Goal: Find specific page/section: Find specific page/section

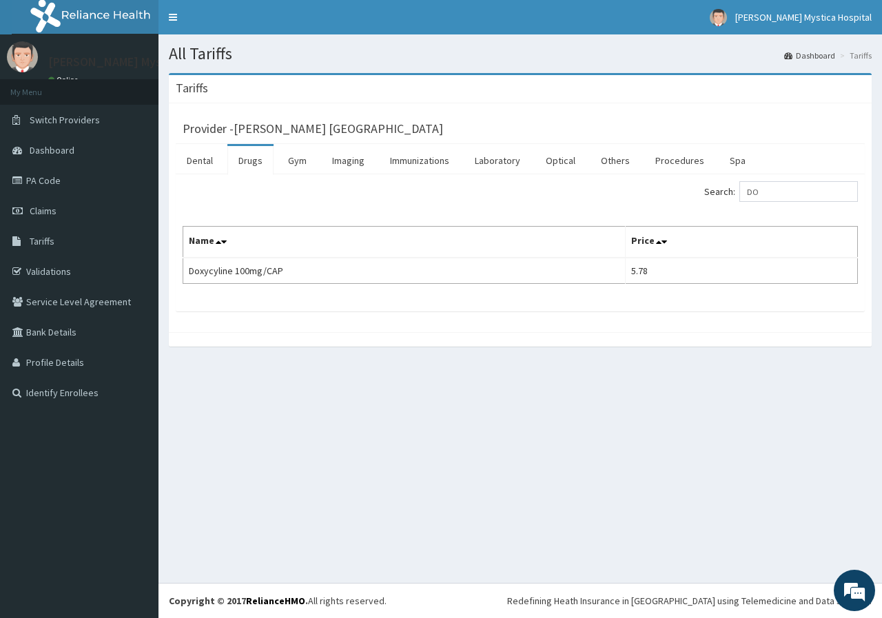
type input "D"
type input "FLORAN"
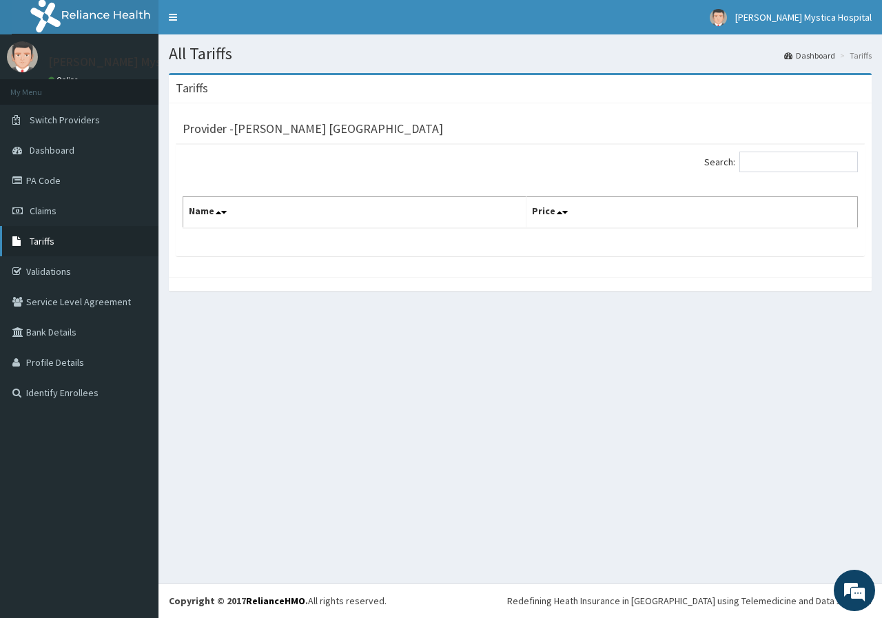
click at [58, 238] on link "Tariffs" at bounding box center [79, 241] width 158 height 30
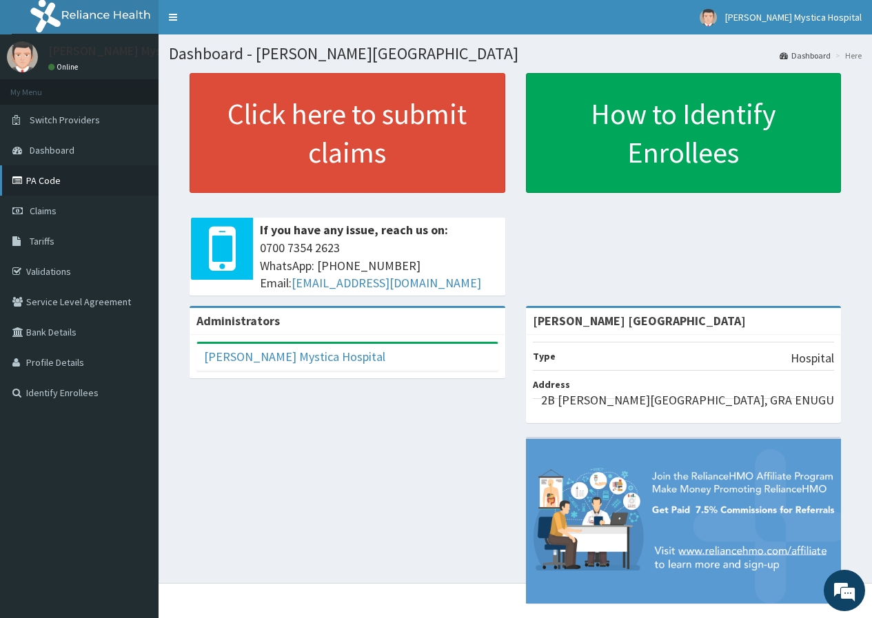
click at [87, 181] on link "PA Code" at bounding box center [79, 180] width 158 height 30
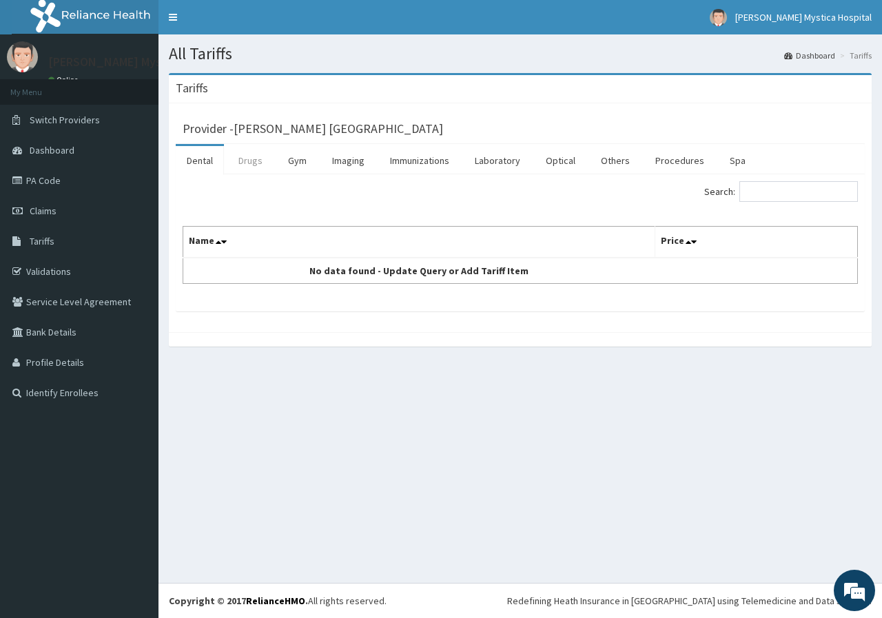
click at [243, 161] on link "Drugs" at bounding box center [250, 160] width 46 height 29
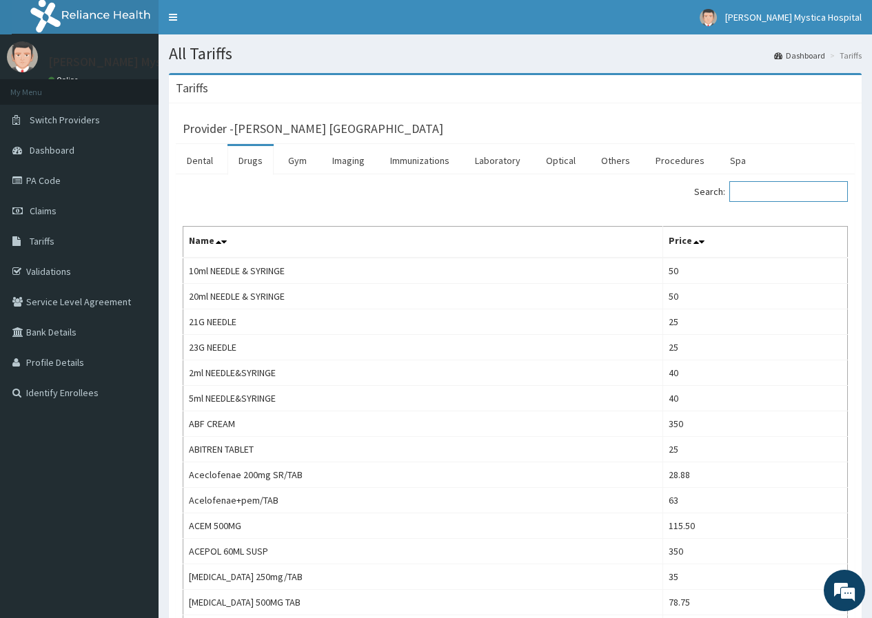
click at [777, 192] on input "Search:" at bounding box center [788, 191] width 119 height 21
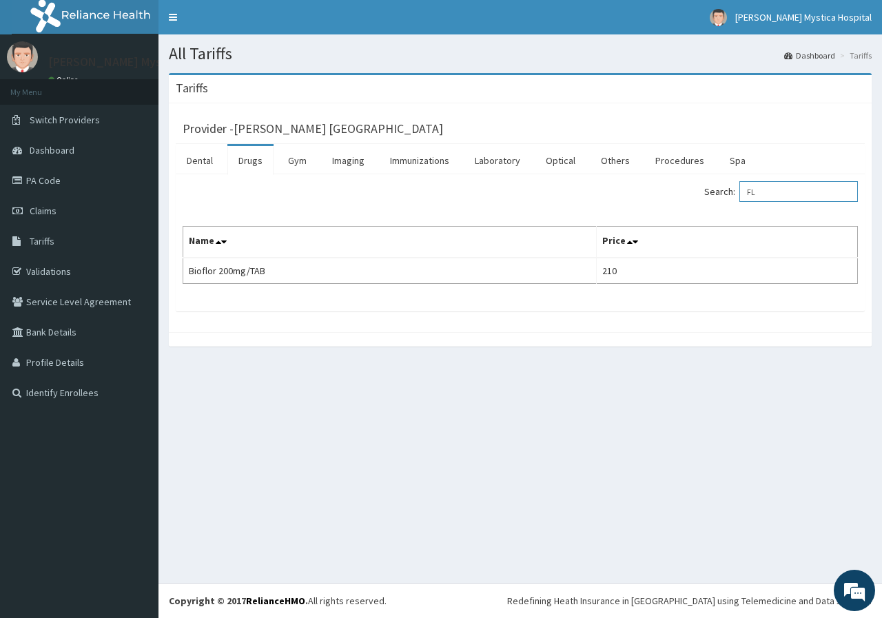
type input "F"
type input "N"
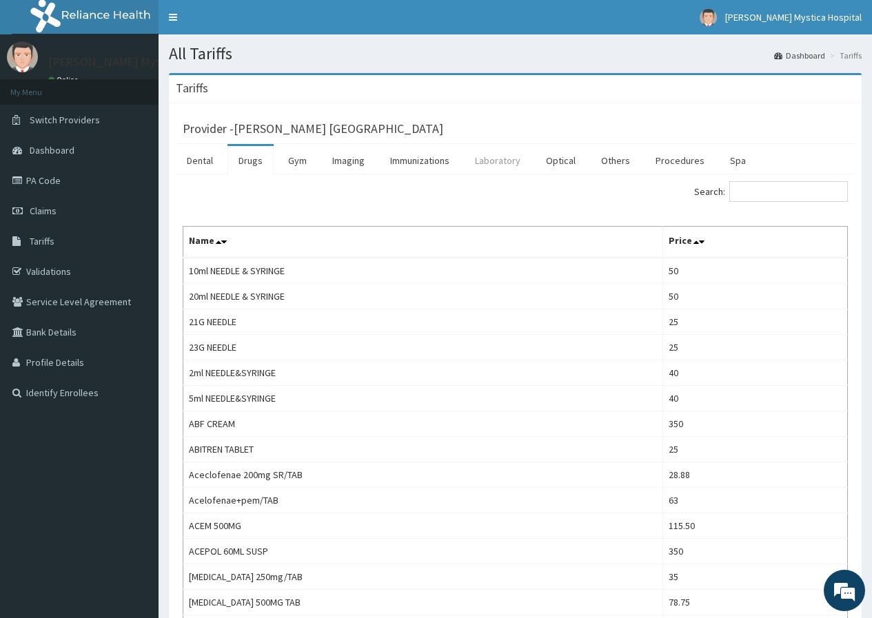
click at [499, 161] on link "Laboratory" at bounding box center [498, 160] width 68 height 29
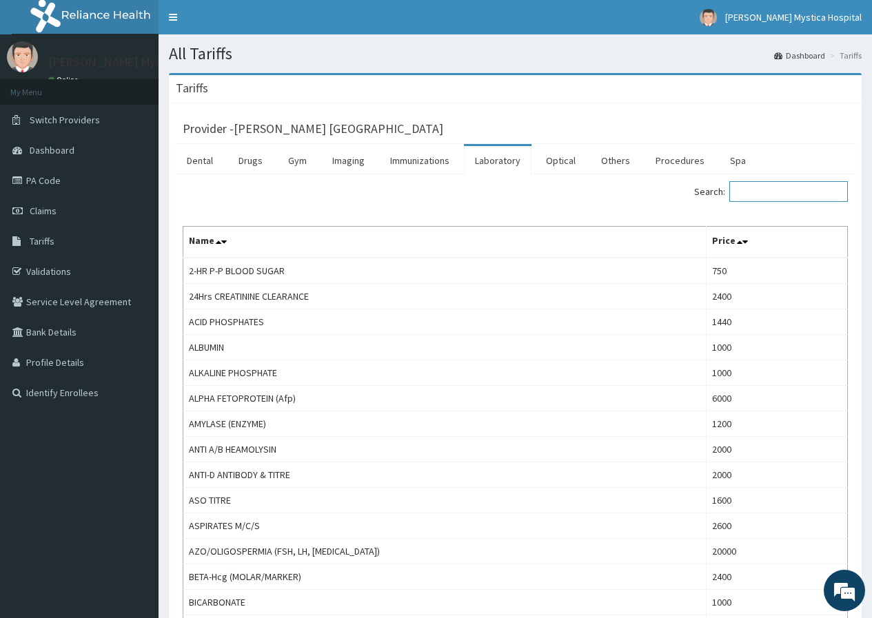
click at [762, 192] on input "Search:" at bounding box center [788, 191] width 119 height 21
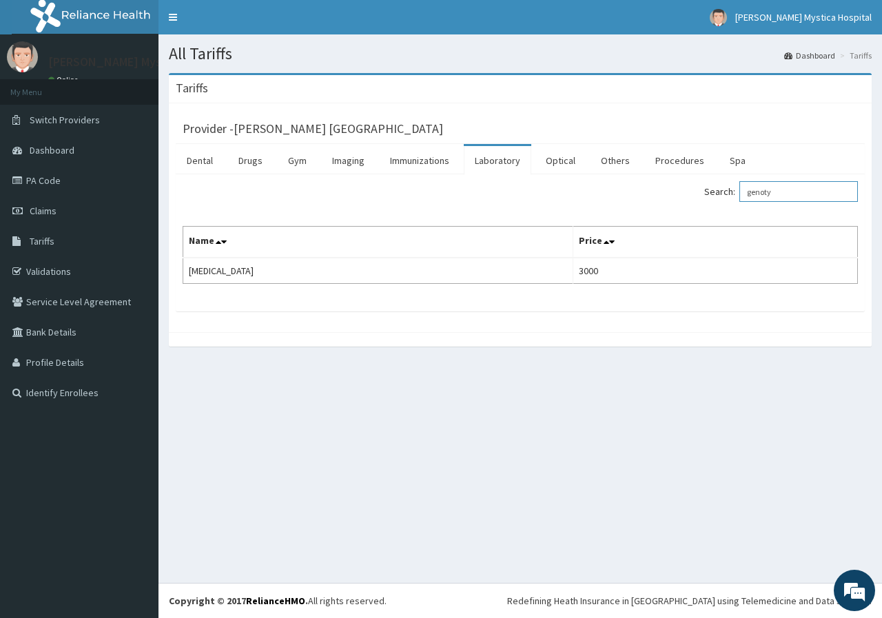
type input "genoty"
